Goal: Task Accomplishment & Management: Manage account settings

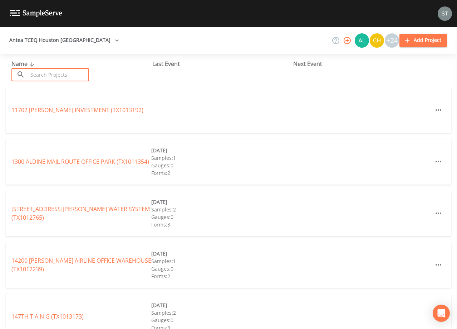
click at [53, 74] on input "text" at bounding box center [58, 74] width 61 height 13
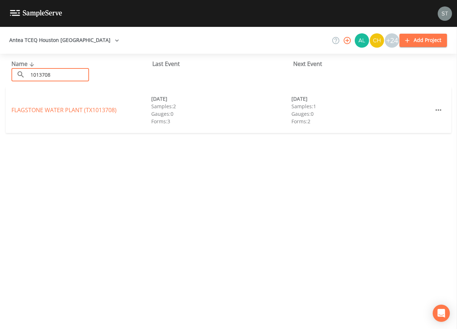
type input "1013708"
click at [65, 110] on link "FLAGSTONE WATER PLANT (TX1013708)" at bounding box center [63, 110] width 105 height 8
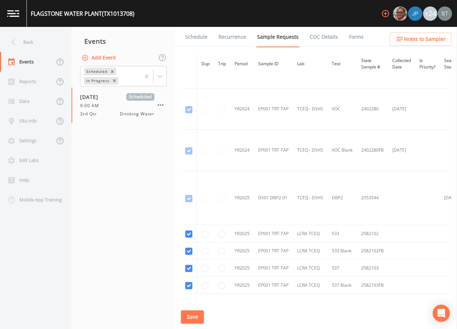
scroll to position [107, 0]
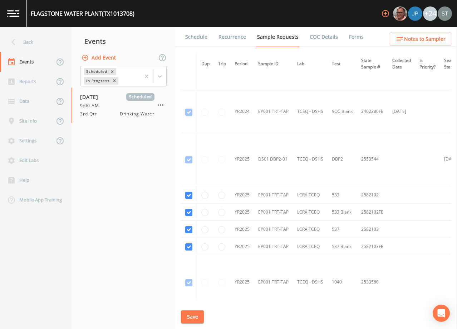
click at [194, 36] on link "Schedule" at bounding box center [196, 37] width 24 height 20
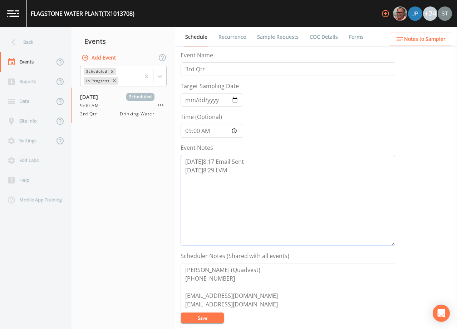
drag, startPoint x: 251, startPoint y: 170, endPoint x: 254, endPoint y: 169, distance: 4.0
click at [252, 170] on textarea "[DATE]8:17 Email Sent [DATE]8:29 LVM" at bounding box center [288, 200] width 215 height 91
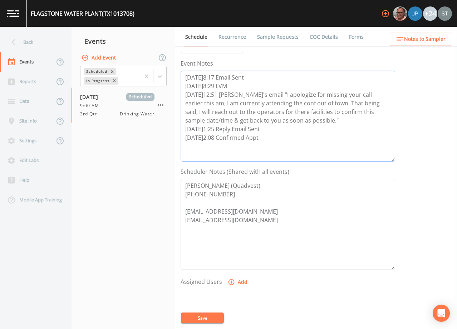
scroll to position [107, 0]
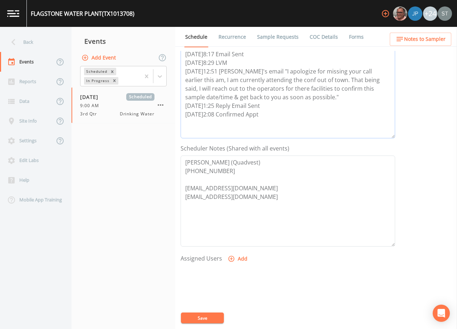
type textarea "[DATE]8:17 Email Sent [DATE]8:29 LVM [DATE]12:51 [PERSON_NAME]'s email "I apolo…"
click at [241, 257] on button "Add" at bounding box center [239, 258] width 24 height 13
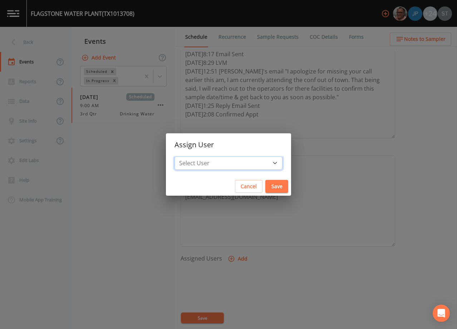
click at [237, 161] on select "Select User [PERSON_NAME] [PERSON_NAME] [PERSON_NAME] [PERSON_NAME] [PERSON_NAM…" at bounding box center [229, 163] width 108 height 14
select select "9949071a-8de3-4d5f-82d7-f9272ed5f8d7"
click at [191, 156] on select "Select User [PERSON_NAME] [PERSON_NAME] [PERSON_NAME] [PERSON_NAME] [PERSON_NAM…" at bounding box center [229, 163] width 108 height 14
click at [266, 185] on button "Save" at bounding box center [277, 186] width 23 height 13
select select
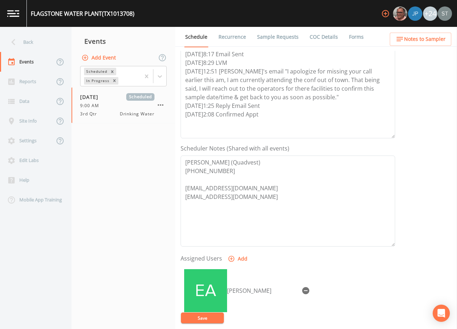
drag, startPoint x: 207, startPoint y: 314, endPoint x: 307, endPoint y: 317, distance: 100.6
click at [207, 315] on button "Save" at bounding box center [202, 317] width 43 height 11
drag, startPoint x: 293, startPoint y: 119, endPoint x: 160, endPoint y: 74, distance: 140.0
click at [160, 74] on div "Back Events Reports Data Site Info Settings Edit Labs Help Mobile App Training …" at bounding box center [228, 178] width 457 height 302
click at [436, 40] on span "Notes to Sampler" at bounding box center [425, 39] width 42 height 9
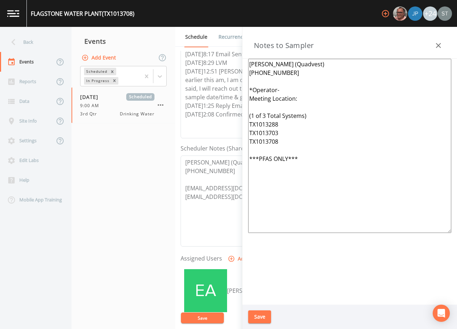
drag, startPoint x: 325, startPoint y: 116, endPoint x: 240, endPoint y: 116, distance: 84.8
click at [240, 116] on div "Back Events Reports Data Site Info Settings Edit Labs Help Mobile App Training …" at bounding box center [228, 178] width 457 height 302
click at [291, 91] on textarea "[PERSON_NAME] (Quadvest) [PHONE_NUMBER] *Operator- Meeting Location: TX1013288 …" at bounding box center [349, 146] width 203 height 174
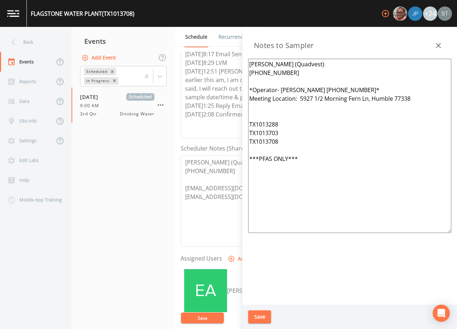
drag, startPoint x: 285, startPoint y: 145, endPoint x: 246, endPoint y: 142, distance: 39.4
click at [246, 142] on div "[PERSON_NAME] (Quadvest) [PHONE_NUMBER] *Operator- [PERSON_NAME] [PHONE_NUMBER]…" at bounding box center [350, 182] width 215 height 246
click at [268, 106] on textarea "[PERSON_NAME] (Quadvest) [PHONE_NUMBER] *Operator- [PERSON_NAME] [PHONE_NUMBER]…" at bounding box center [349, 146] width 203 height 174
paste textarea "TX1013708"
drag, startPoint x: 282, startPoint y: 143, endPoint x: 243, endPoint y: 141, distance: 39.1
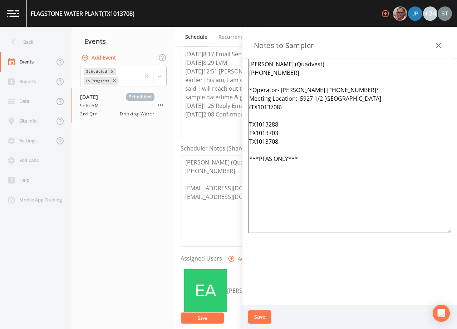
click at [243, 141] on div "[PERSON_NAME] (Quadvest) [PHONE_NUMBER] *Operator- [PERSON_NAME] [PHONE_NUMBER]…" at bounding box center [350, 182] width 215 height 246
click at [259, 113] on textarea "[PERSON_NAME] (Quadvest) [PHONE_NUMBER] *Operator- [PERSON_NAME] [PHONE_NUMBER]…" at bounding box center [349, 146] width 203 height 174
drag, startPoint x: 288, startPoint y: 122, endPoint x: 242, endPoint y: 122, distance: 46.9
click at [242, 122] on div "Back Events Reports Data Site Info Settings Edit Labs Help Mobile App Training …" at bounding box center [228, 178] width 457 height 302
click at [259, 146] on textarea "[PERSON_NAME] (Quadvest) [PHONE_NUMBER] *Operator- [PERSON_NAME] [PHONE_NUMBER]…" at bounding box center [349, 146] width 203 height 174
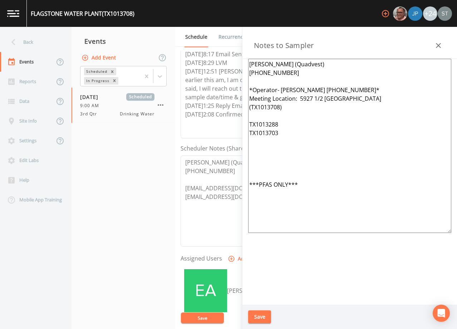
paste textarea "TX1013288"
drag, startPoint x: 290, startPoint y: 121, endPoint x: 246, endPoint y: 123, distance: 44.1
click at [246, 123] on div "[PERSON_NAME] (Quadvest) [PHONE_NUMBER] *Operator- [PERSON_NAME] [PHONE_NUMBER]…" at bounding box center [350, 182] width 215 height 246
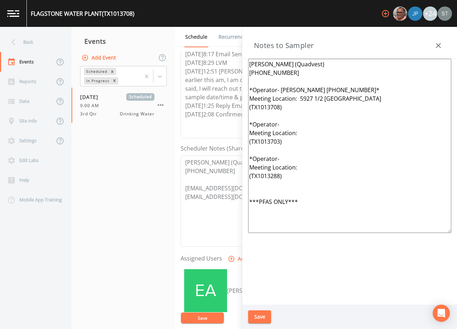
click at [291, 125] on textarea "[PERSON_NAME] (Quadvest) [PHONE_NUMBER] *Operator- [PERSON_NAME] [PHONE_NUMBER]…" at bounding box center [349, 146] width 203 height 174
click at [306, 135] on textarea "[PERSON_NAME] (Quadvest) [PHONE_NUMBER] *Operator- [PERSON_NAME] [PHONE_NUMBER]…" at bounding box center [349, 146] width 203 height 174
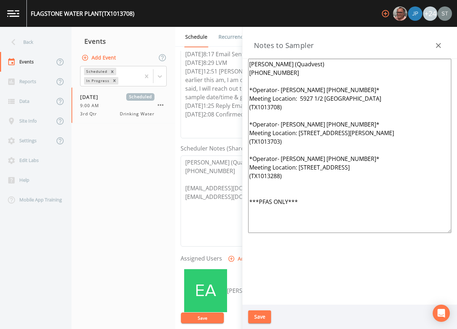
click at [273, 187] on textarea "[PERSON_NAME] (Quadvest) [PHONE_NUMBER] *Operator- [PERSON_NAME] [PHONE_NUMBER]…" at bounding box center [349, 146] width 203 height 174
type textarea "[PERSON_NAME] (Quadvest) [PHONE_NUMBER] *Operator- [PERSON_NAME] [PHONE_NUMBER]…"
click at [260, 316] on button "Save" at bounding box center [259, 316] width 23 height 13
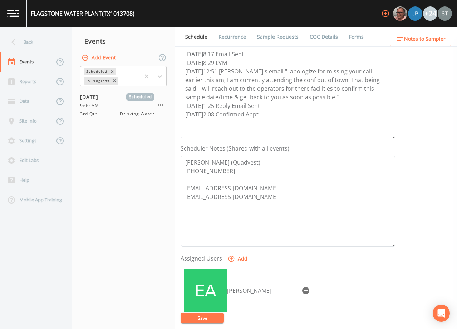
click at [207, 318] on button "Save" at bounding box center [202, 317] width 43 height 11
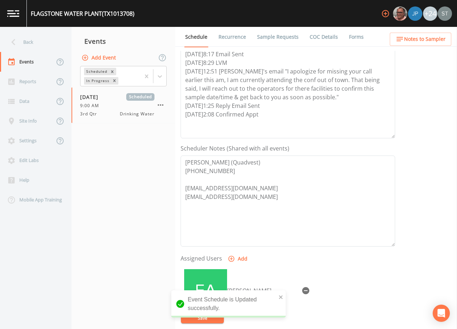
click at [433, 39] on span "Notes to Sampler" at bounding box center [425, 39] width 42 height 9
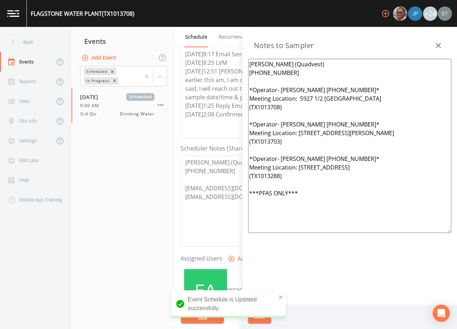
drag, startPoint x: 323, startPoint y: 196, endPoint x: 251, endPoint y: 176, distance: 74.5
click at [251, 176] on textarea "[PERSON_NAME] (Quadvest) [PHONE_NUMBER] *Operator- [PERSON_NAME] [PHONE_NUMBER]…" at bounding box center [349, 146] width 203 height 174
drag, startPoint x: 395, startPoint y: 168, endPoint x: 300, endPoint y: 174, distance: 95.4
click at [300, 174] on textarea "[PERSON_NAME] (Quadvest) [PHONE_NUMBER] *Operator- [PERSON_NAME] [PHONE_NUMBER]…" at bounding box center [349, 146] width 203 height 174
click at [291, 176] on textarea "[PERSON_NAME] (Quadvest) [PHONE_NUMBER] *Operator- [PERSON_NAME] [PHONE_NUMBER]…" at bounding box center [349, 146] width 203 height 174
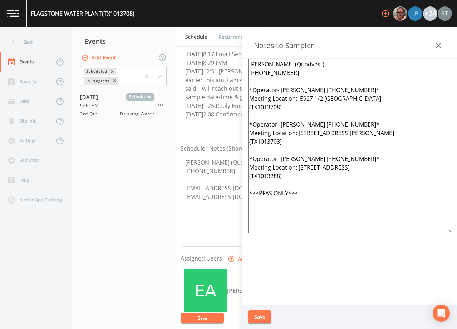
drag, startPoint x: 290, startPoint y: 176, endPoint x: 232, endPoint y: 91, distance: 102.3
click at [232, 91] on div "Back Events Reports Data Site Info Settings Edit Labs Help Mobile App Training …" at bounding box center [228, 178] width 457 height 302
click at [437, 46] on icon "button" at bounding box center [439, 45] width 9 height 9
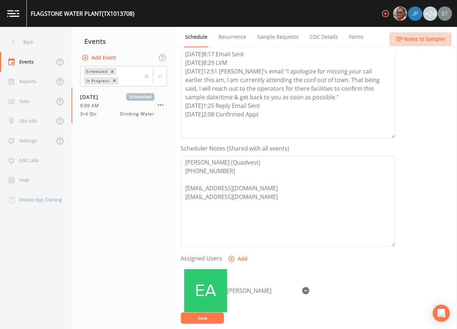
click at [442, 40] on span "Notes to Sampler" at bounding box center [425, 39] width 42 height 9
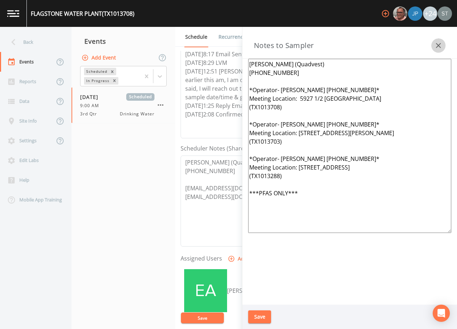
click at [442, 40] on button "button" at bounding box center [439, 45] width 14 height 14
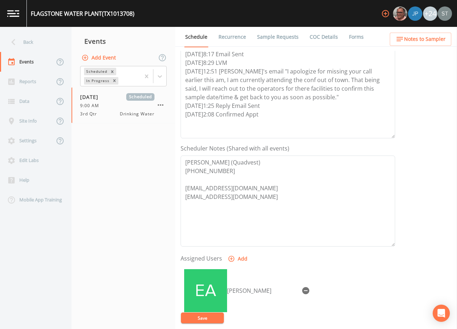
click at [235, 38] on link "Recurrence" at bounding box center [233, 37] width 30 height 20
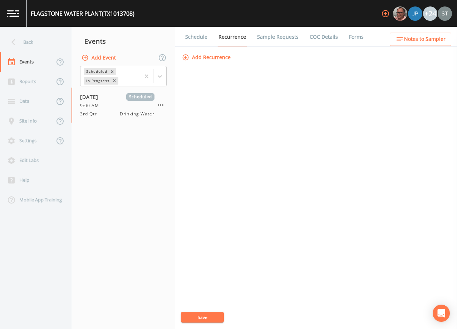
click at [196, 38] on link "Schedule" at bounding box center [196, 37] width 24 height 20
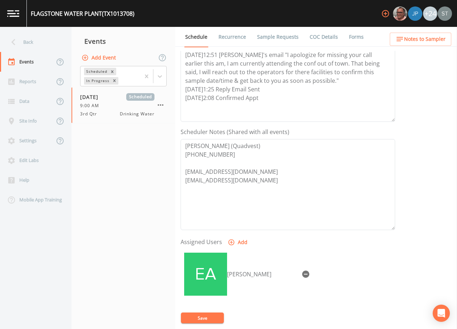
scroll to position [143, 0]
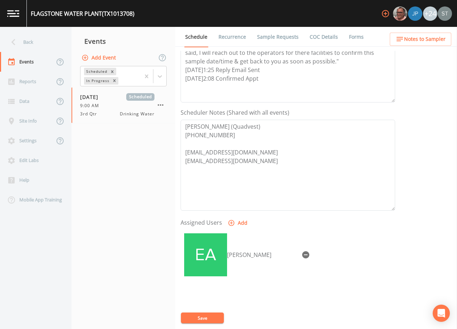
click at [436, 38] on span "Notes to Sampler" at bounding box center [425, 39] width 42 height 9
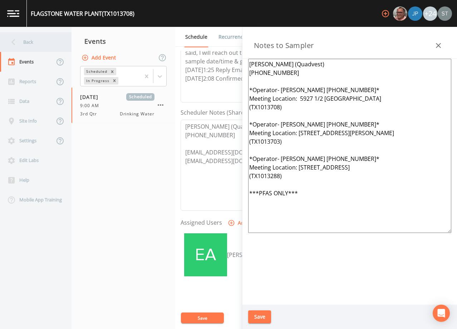
click at [37, 45] on div "Back" at bounding box center [32, 42] width 64 height 20
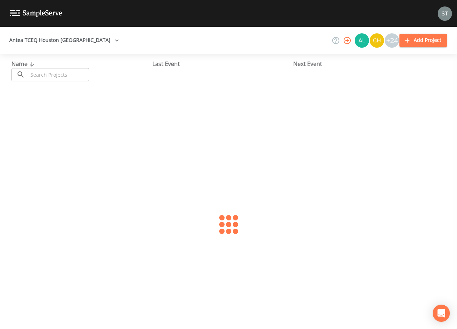
click at [60, 75] on input "text" at bounding box center [58, 74] width 61 height 13
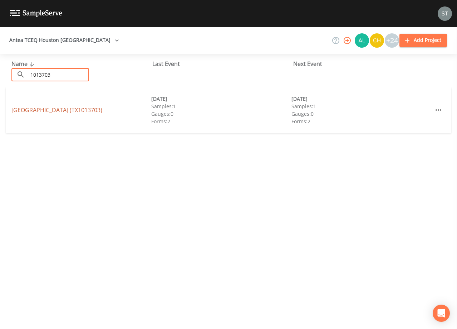
type input "1013703"
click at [87, 110] on link "[GEOGRAPHIC_DATA] (TX1013703)" at bounding box center [56, 110] width 91 height 8
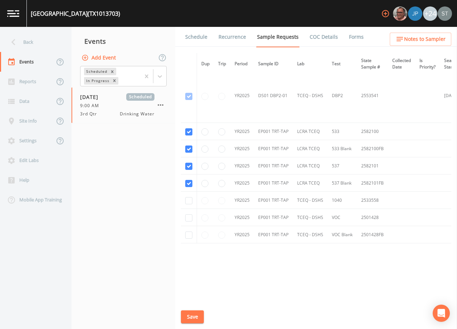
scroll to position [173, 0]
click at [197, 36] on link "Schedule" at bounding box center [196, 37] width 24 height 20
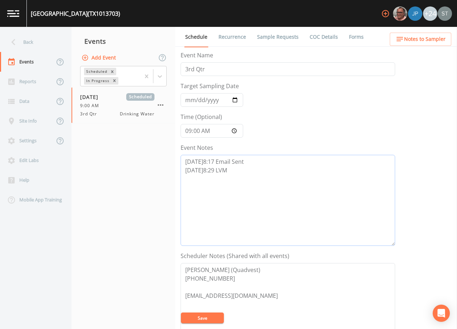
click at [271, 179] on textarea "[DATE]8:17 Email Sent [DATE]8:29 LVM" at bounding box center [288, 200] width 215 height 91
click at [239, 179] on textarea "[DATE]8:17 Email Sent [DATE]8:29 LVM" at bounding box center [288, 200] width 215 height 91
paste textarea "[DATE]12:51 [PERSON_NAME]'s email "I apologize for missing your call earlier th…"
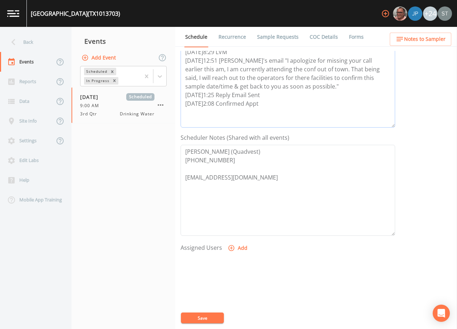
scroll to position [143, 0]
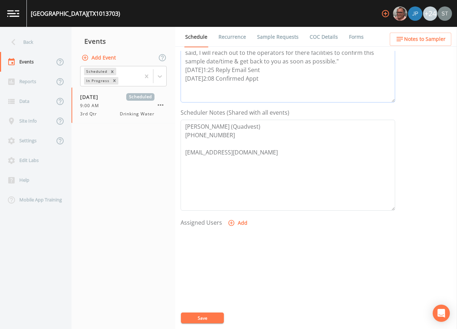
type textarea "[DATE]8:17 Email Sent [DATE]8:29 LVM [DATE]12:51 [PERSON_NAME]'s email "I apolo…"
click at [238, 223] on button "Add" at bounding box center [239, 222] width 24 height 13
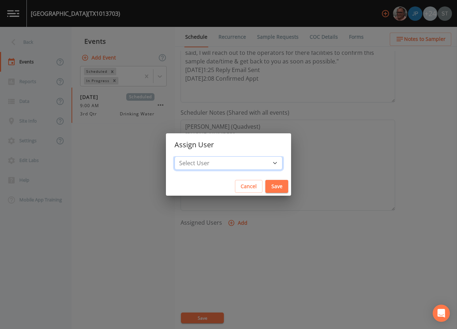
click at [236, 162] on select "Select User [PERSON_NAME] [PERSON_NAME] [PERSON_NAME] [PERSON_NAME] [PERSON_NAM…" at bounding box center [229, 163] width 108 height 14
select select "9949071a-8de3-4d5f-82d7-f9272ed5f8d7"
click at [191, 156] on select "Select User [PERSON_NAME] [PERSON_NAME] [PERSON_NAME] [PERSON_NAME] [PERSON_NAM…" at bounding box center [229, 163] width 108 height 14
click at [266, 186] on button "Save" at bounding box center [277, 186] width 23 height 13
select select
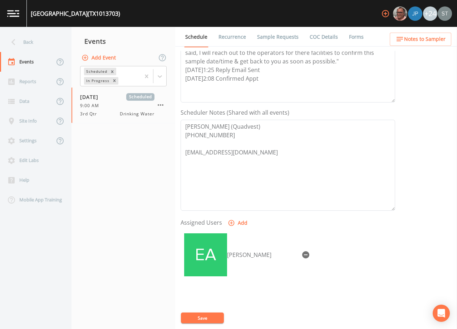
click at [211, 317] on button "Save" at bounding box center [202, 317] width 43 height 11
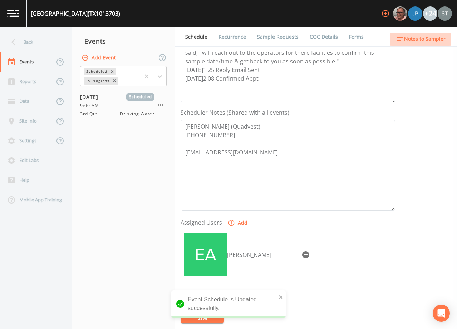
click at [438, 39] on span "Notes to Sampler" at bounding box center [425, 39] width 42 height 9
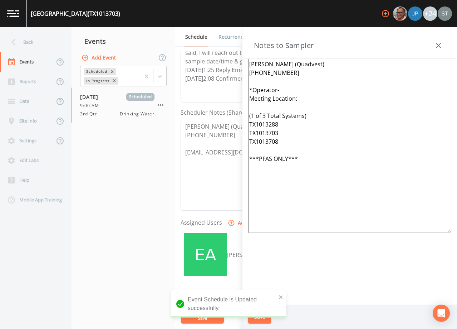
drag, startPoint x: 316, startPoint y: 171, endPoint x: 233, endPoint y: 92, distance: 114.4
click at [233, 92] on div "Back Events Reports Data Site Info Settings Edit Labs Help Mobile App Training …" at bounding box center [228, 178] width 457 height 302
click at [328, 137] on textarea "[PERSON_NAME] (Quadvest) [PHONE_NUMBER] *Operator- Meeting Location: (1 of 3 To…" at bounding box center [349, 146] width 203 height 174
drag, startPoint x: 285, startPoint y: 140, endPoint x: 237, endPoint y: 89, distance: 69.4
click at [237, 89] on div "Back Events Reports Data Site Info Settings Edit Labs Help Mobile App Training …" at bounding box center [228, 178] width 457 height 302
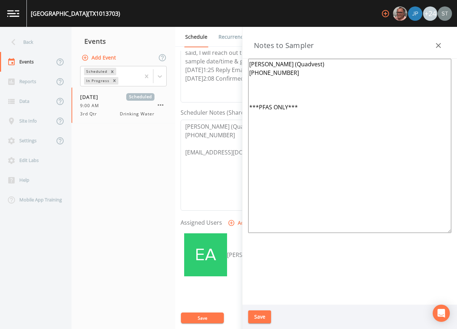
click at [255, 86] on textarea "[PERSON_NAME] (Quadvest) [PHONE_NUMBER] ***PFAS ONLY***" at bounding box center [349, 146] width 203 height 174
paste textarea "*Operator- [PERSON_NAME] [PHONE_NUMBER]* Meeting Location: 5927 1/2 [GEOGRAPHIC…"
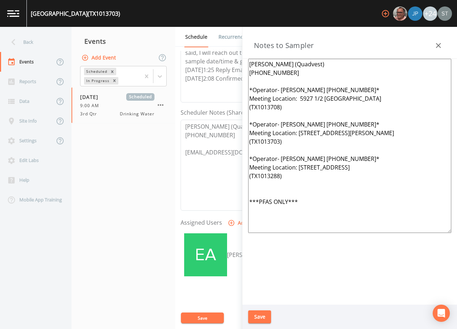
type textarea "[PERSON_NAME] (Quadvest) [PHONE_NUMBER] *Operator- [PERSON_NAME] [PHONE_NUMBER]…"
click at [267, 315] on button "Save" at bounding box center [259, 316] width 23 height 13
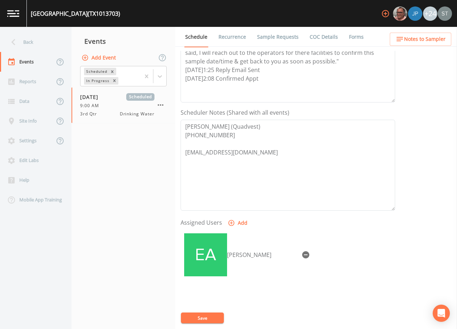
click at [437, 36] on span "Notes to Sampler" at bounding box center [425, 39] width 42 height 9
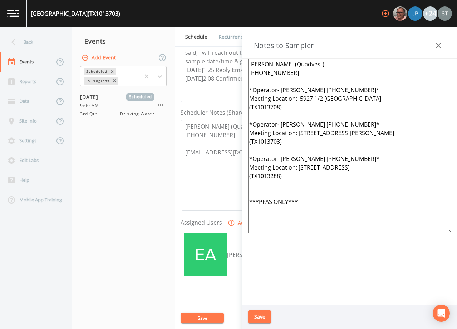
click at [438, 44] on icon "button" at bounding box center [439, 45] width 9 height 9
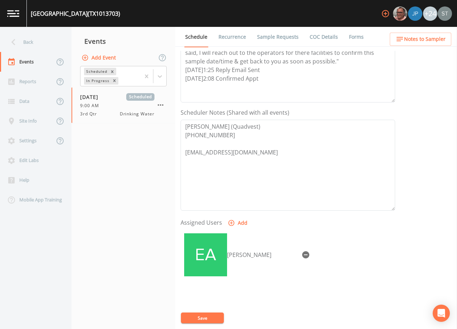
click at [226, 37] on link "Recurrence" at bounding box center [233, 37] width 30 height 20
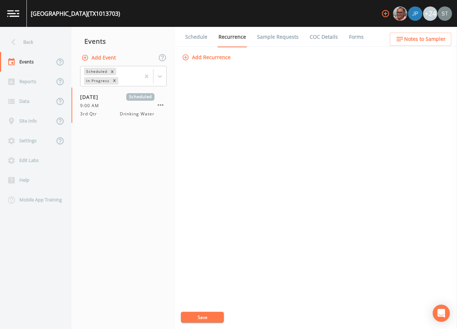
click at [198, 38] on link "Schedule" at bounding box center [196, 37] width 24 height 20
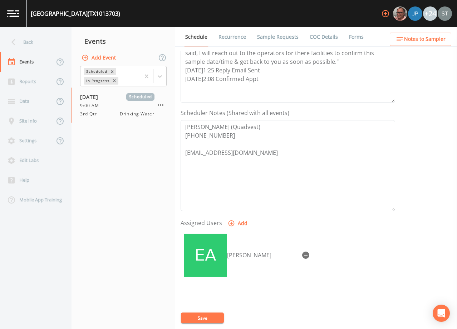
scroll to position [143, 0]
click at [431, 37] on span "Notes to Sampler" at bounding box center [425, 39] width 42 height 9
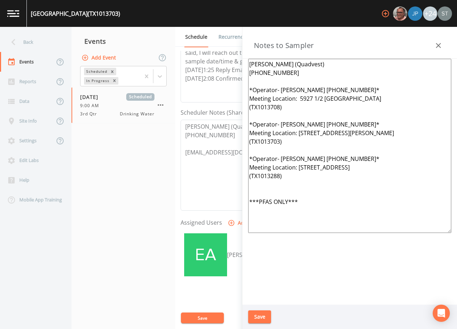
click at [436, 41] on button "button" at bounding box center [439, 45] width 14 height 14
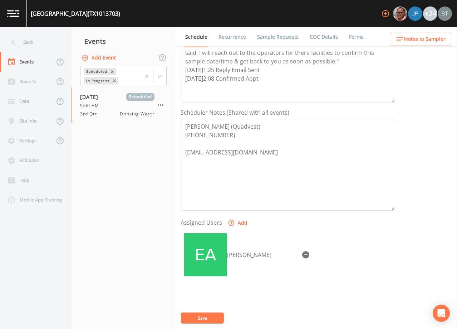
click at [25, 40] on div "Back" at bounding box center [32, 42] width 64 height 20
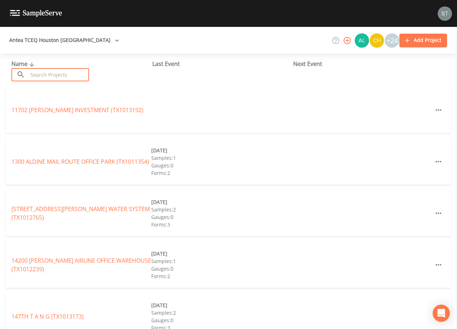
click at [44, 71] on input "text" at bounding box center [58, 74] width 61 height 13
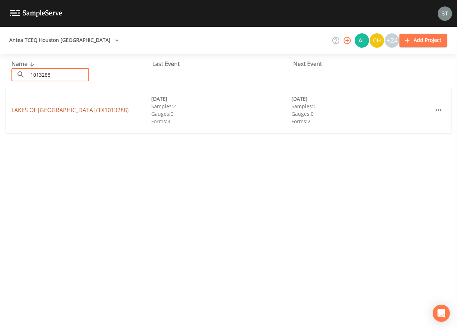
type input "1013288"
click at [67, 111] on link "[GEOGRAPHIC_DATA] (TX1013288)" at bounding box center [69, 110] width 117 height 8
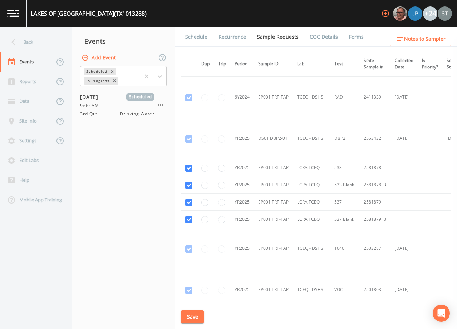
scroll to position [465, 0]
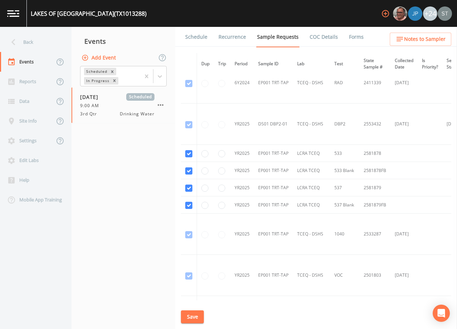
drag, startPoint x: 196, startPoint y: 40, endPoint x: 244, endPoint y: 37, distance: 48.0
click at [196, 39] on link "Schedule" at bounding box center [196, 37] width 24 height 20
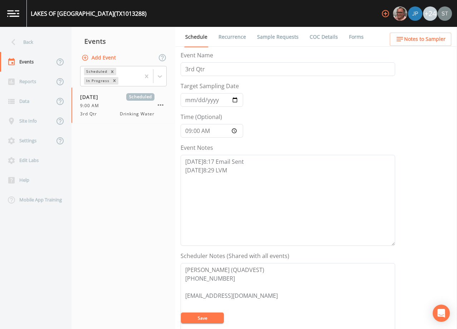
click at [433, 39] on span "Notes to Sampler" at bounding box center [425, 39] width 42 height 9
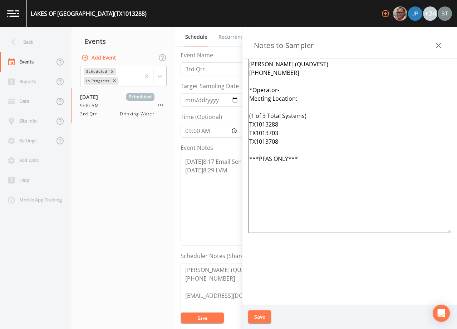
drag, startPoint x: 295, startPoint y: 144, endPoint x: 235, endPoint y: 87, distance: 82.8
click at [235, 87] on div "Back Events Reports Data Site Info Settings Edit Labs Help Mobile App Training …" at bounding box center [228, 178] width 457 height 302
paste textarea "[PERSON_NAME] [PHONE_NUMBER]* Meeting Location: 5927 1/2 [GEOGRAPHIC_DATA] (TX1…"
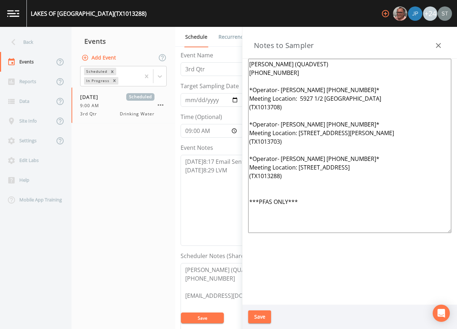
type textarea "[PERSON_NAME] (QUADVEST) [PHONE_NUMBER] *Operator- [PERSON_NAME] [PHONE_NUMBER]…"
click at [264, 318] on button "Save" at bounding box center [259, 316] width 23 height 13
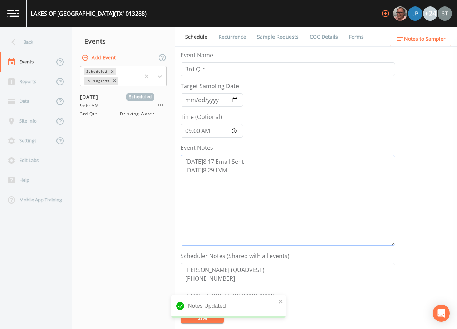
click at [223, 182] on textarea "[DATE]8:17 Email Sent [DATE]8:29 LVM" at bounding box center [288, 200] width 215 height 91
paste textarea "[DATE]12:51 [PERSON_NAME]'s email "I apologize for missing your call earlier th…"
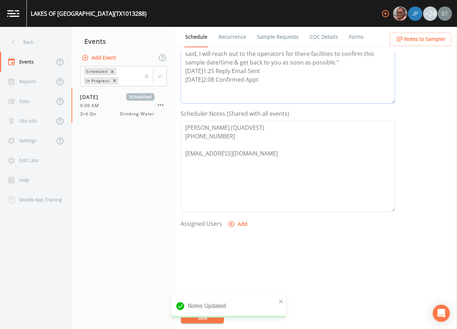
scroll to position [143, 0]
type textarea "[DATE]8:17 Email Sent [DATE]8:29 LVM [DATE]12:51 [PERSON_NAME]'s email "I apolo…"
click at [233, 220] on icon "button" at bounding box center [231, 222] width 7 height 7
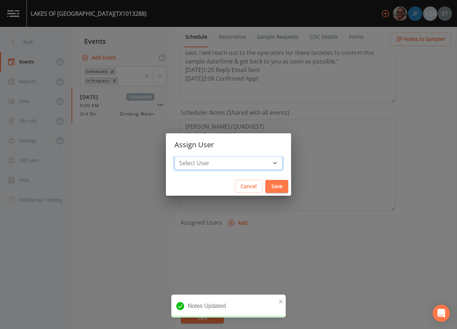
click at [234, 163] on select "Select User [PERSON_NAME] [PERSON_NAME] [PERSON_NAME] [PERSON_NAME] [PERSON_NAM…" at bounding box center [229, 163] width 108 height 14
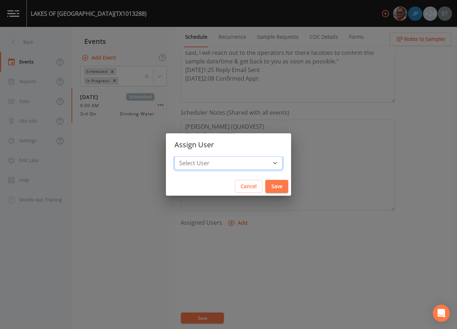
select select "9949071a-8de3-4d5f-82d7-f9272ed5f8d7"
click at [191, 156] on select "Select User [PERSON_NAME] [PERSON_NAME] [PERSON_NAME] [PERSON_NAME] [PERSON_NAM…" at bounding box center [229, 163] width 108 height 14
click at [266, 185] on button "Save" at bounding box center [277, 186] width 23 height 13
select select
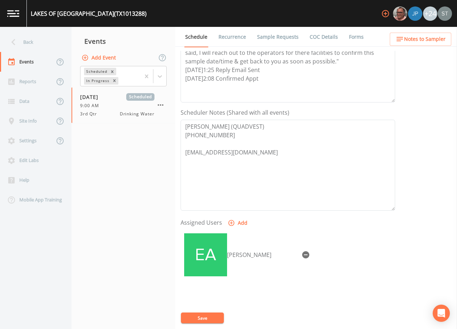
click at [210, 319] on button "Save" at bounding box center [202, 317] width 43 height 11
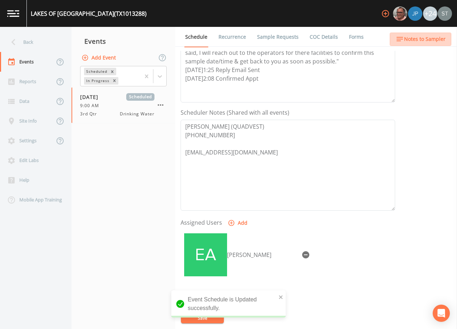
click at [437, 38] on span "Notes to Sampler" at bounding box center [425, 39] width 42 height 9
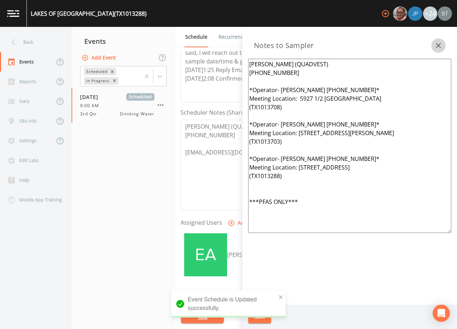
click at [440, 46] on icon "button" at bounding box center [439, 45] width 9 height 9
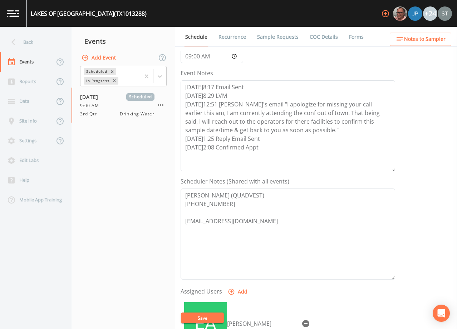
scroll to position [72, 0]
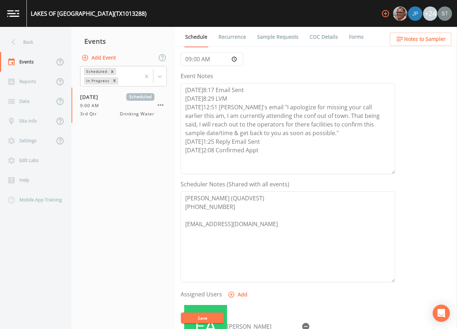
click at [230, 35] on link "Recurrence" at bounding box center [233, 37] width 30 height 20
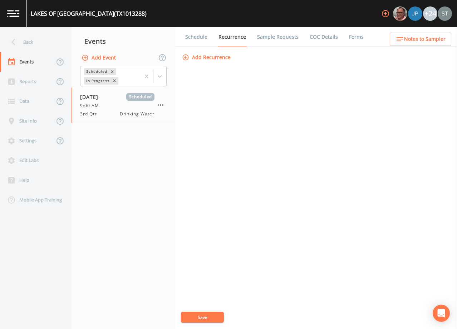
click at [191, 40] on link "Schedule" at bounding box center [196, 37] width 24 height 20
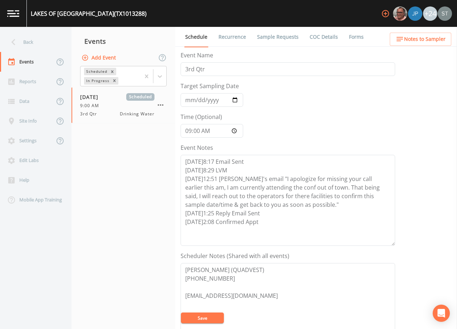
click at [272, 39] on link "Sample Requests" at bounding box center [278, 37] width 44 height 20
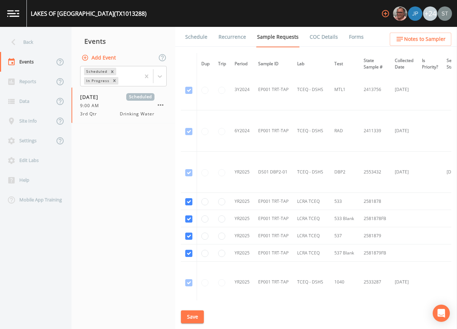
scroll to position [429, 0]
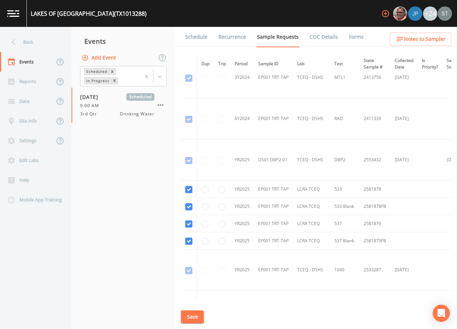
click at [196, 37] on link "Schedule" at bounding box center [196, 37] width 24 height 20
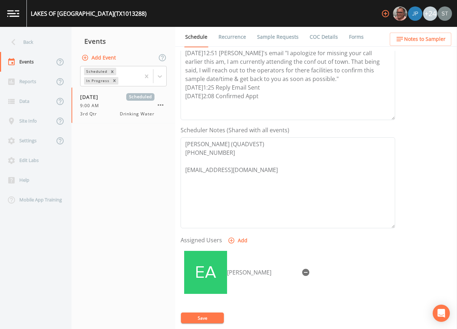
scroll to position [143, 0]
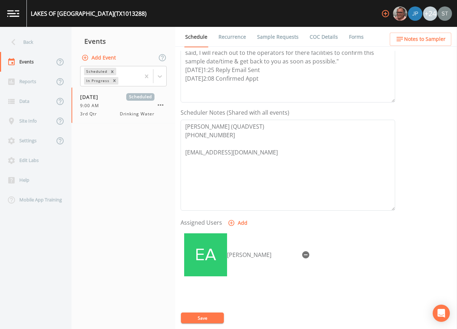
click at [439, 44] on button "Notes to Sampler" at bounding box center [421, 39] width 62 height 13
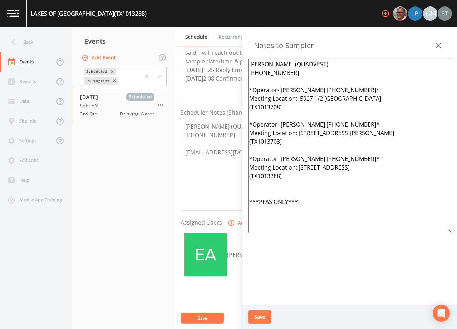
click at [439, 45] on icon "button" at bounding box center [439, 45] width 9 height 9
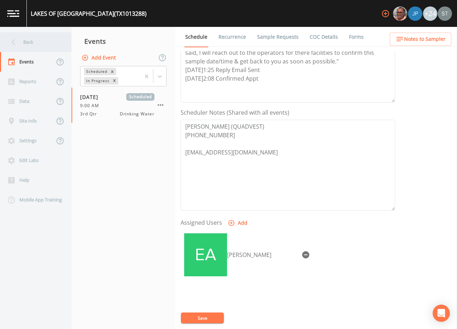
click at [41, 40] on div "Back" at bounding box center [32, 42] width 64 height 20
